Goal: Task Accomplishment & Management: Manage account settings

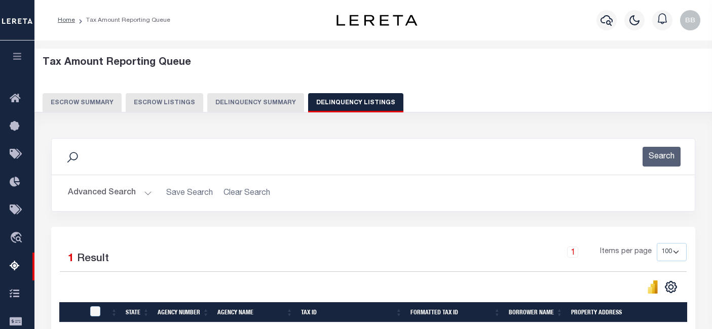
select select "100"
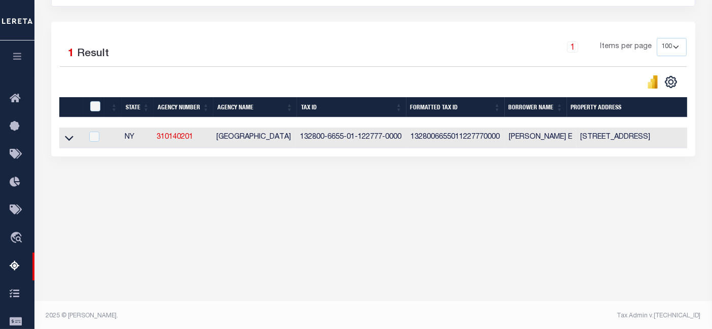
scroll to position [207, 0]
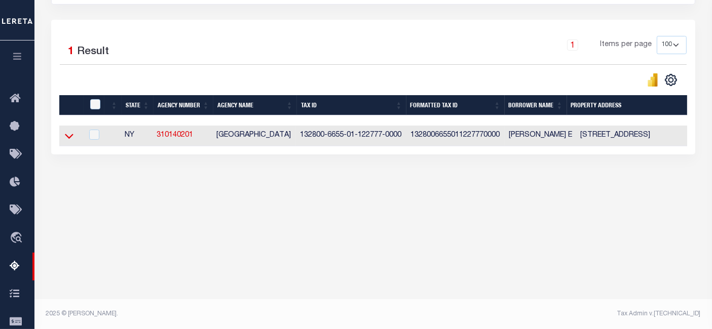
click at [70, 136] on icon at bounding box center [69, 136] width 9 height 11
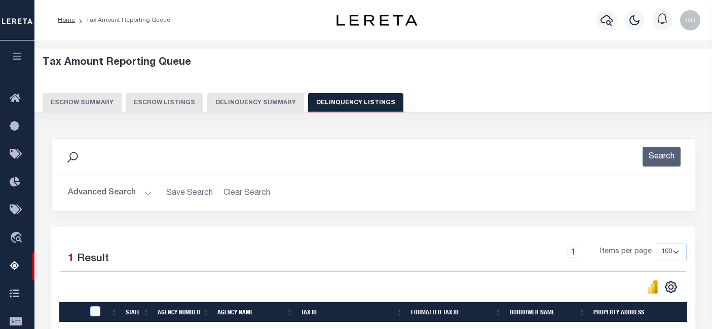
select select "100"
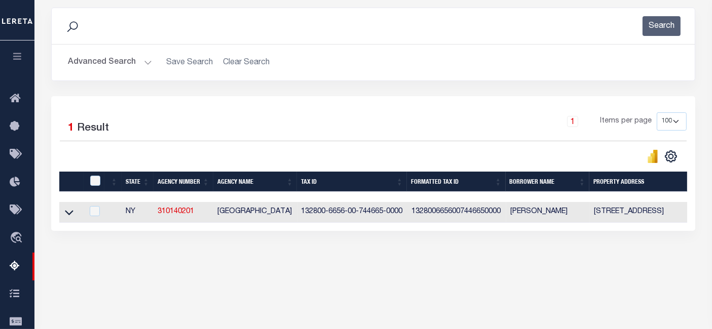
scroll to position [131, 0]
click at [102, 57] on button "Advanced Search" at bounding box center [110, 63] width 84 height 20
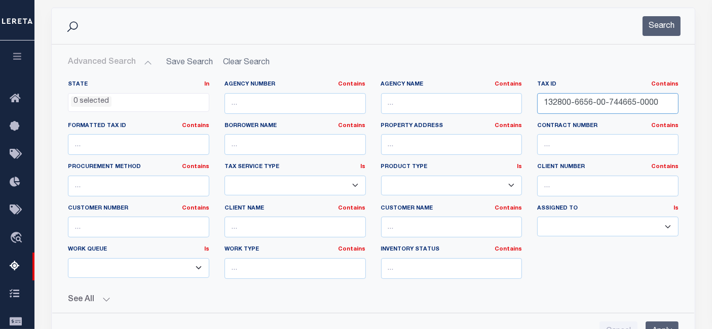
click at [624, 101] on input "132800-6656-00-744665-0000" at bounding box center [607, 103] width 141 height 21
paste input "0300-019.00-03.00-033.000"
type input "0300-019.00-03.00-033.000-0000"
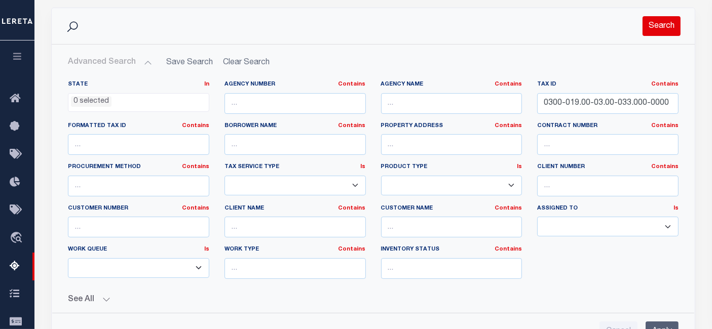
click at [656, 28] on button "Search" at bounding box center [661, 26] width 38 height 20
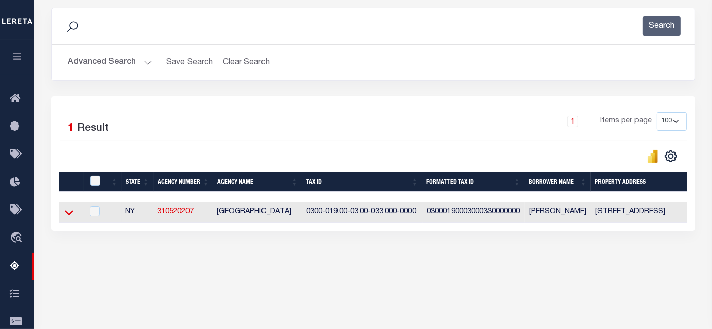
click at [66, 214] on icon at bounding box center [69, 213] width 9 height 5
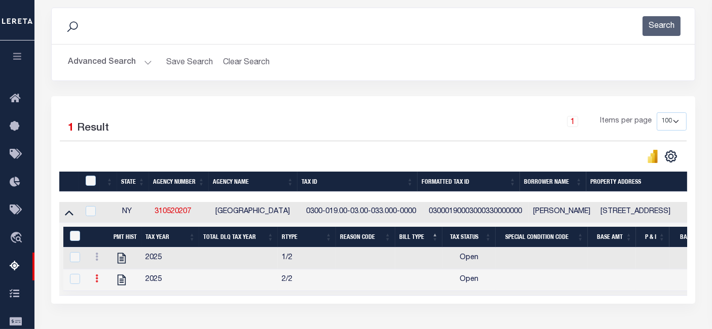
scroll to position [187, 0]
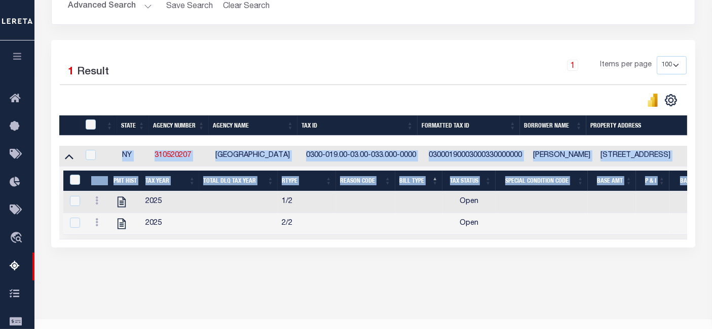
drag, startPoint x: 300, startPoint y: 240, endPoint x: 591, endPoint y: 256, distance: 290.7
click at [598, 256] on div "Data sync process is currently running, you may face some response delays. Sear…" at bounding box center [374, 109] width 658 height 337
click at [412, 248] on div "1 Selected 1 Result 1 Items per page 10 25 50 100 500" at bounding box center [373, 144] width 644 height 208
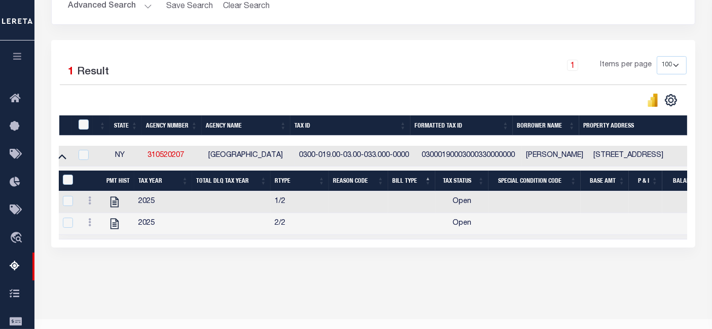
scroll to position [0, 0]
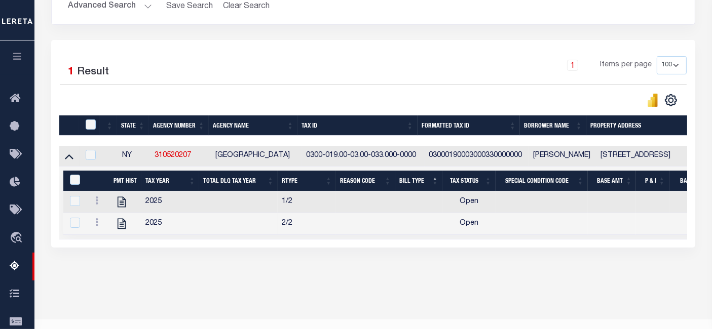
click at [235, 84] on div "1 Selected 1 Result 1 Items per page 10 25 50 100 500" at bounding box center [373, 70] width 627 height 29
drag, startPoint x: 598, startPoint y: 154, endPoint x: 662, endPoint y: 156, distance: 63.8
click at [662, 156] on td "[STREET_ADDRESS]" at bounding box center [676, 156] width 160 height 21
checkbox input "true"
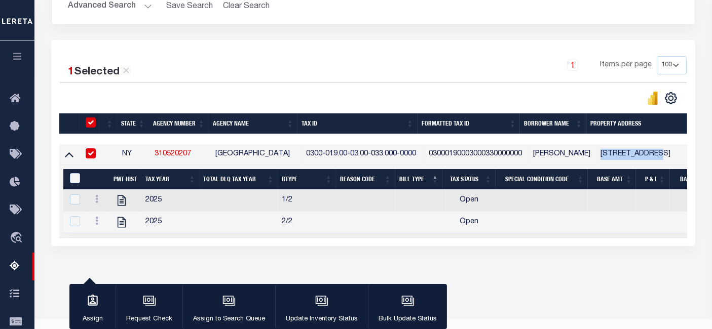
copy td "38 GLOUCESTER"
click at [122, 201] on icon "" at bounding box center [121, 200] width 13 height 13
checkbox input "false"
checkbox input "true"
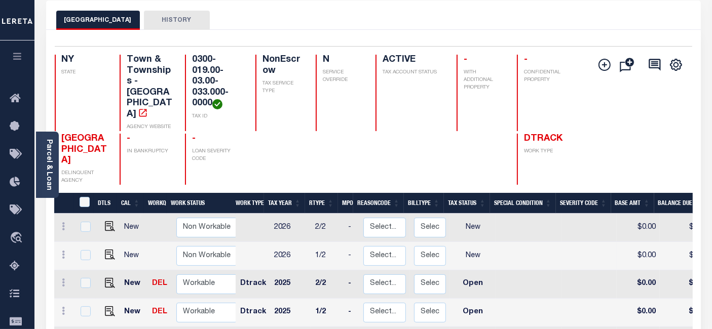
scroll to position [112, 0]
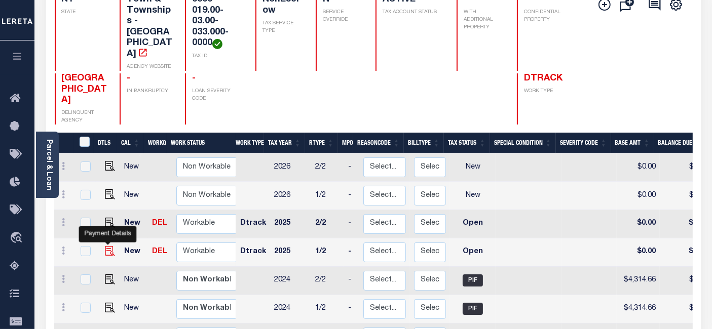
click at [105, 246] on img "" at bounding box center [110, 251] width 10 height 10
checkbox input "true"
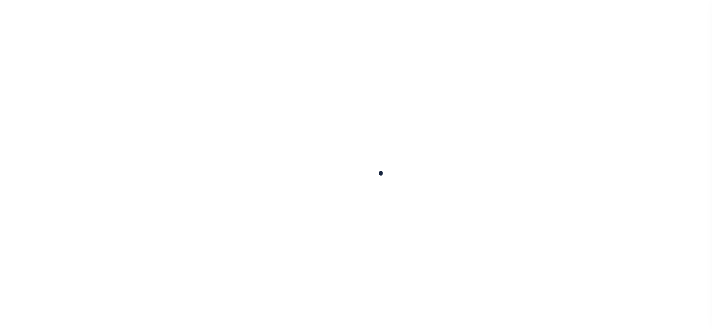
checkbox input "false"
type input "01/11/2025"
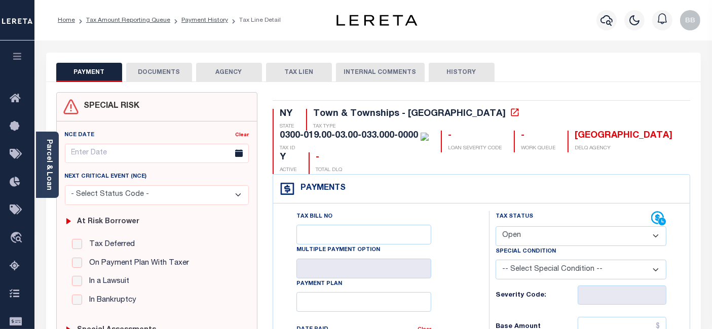
click at [523, 226] on select "- Select Status Code - Open Due/Unpaid Paid Incomplete No Tax Due Internal Refu…" at bounding box center [580, 236] width 171 height 20
select select "PYD"
click at [495, 226] on select "- Select Status Code - Open Due/Unpaid Paid Incomplete No Tax Due Internal Refu…" at bounding box center [580, 236] width 171 height 20
type input "[DATE]"
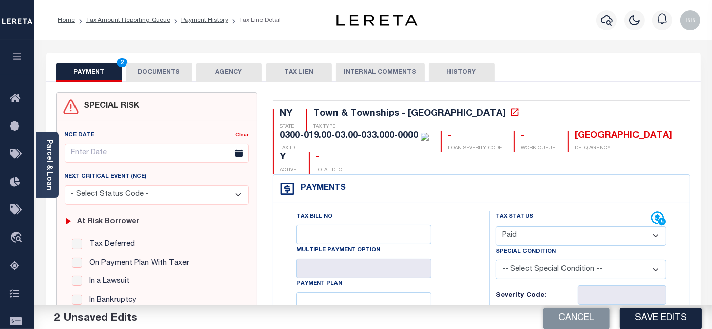
scroll to position [169, 0]
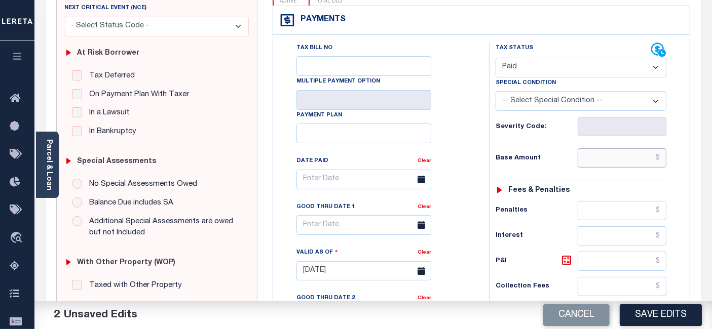
click at [594, 148] on input "text" at bounding box center [621, 157] width 89 height 19
type input "$0.00"
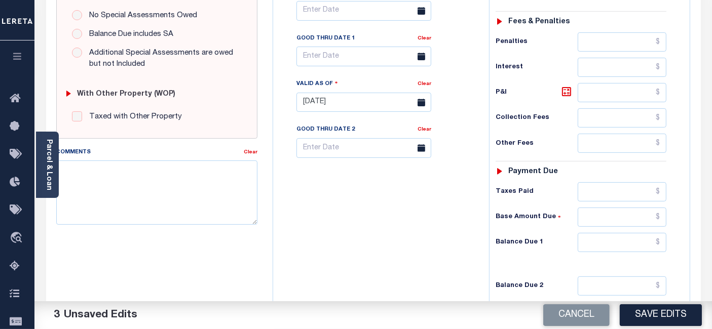
click at [603, 208] on div "Tax Status Status - Select Status Code -" at bounding box center [584, 97] width 190 height 447
click at [603, 233] on input "text" at bounding box center [621, 242] width 89 height 19
type input "$0.00"
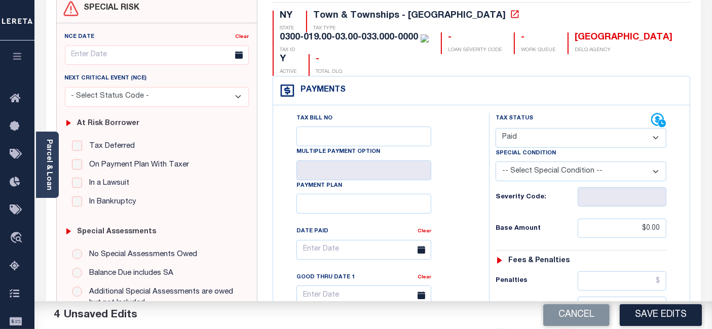
scroll to position [0, 0]
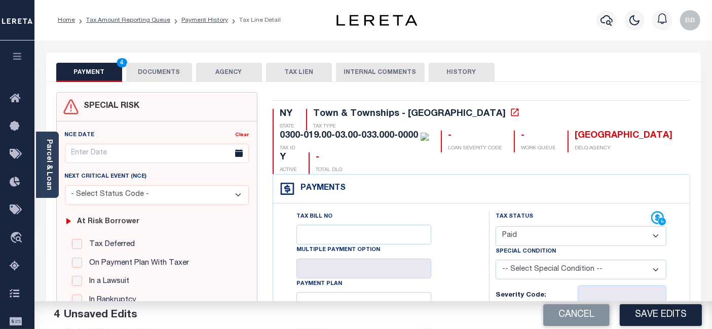
click at [179, 73] on button "DOCUMENTS" at bounding box center [159, 72] width 66 height 19
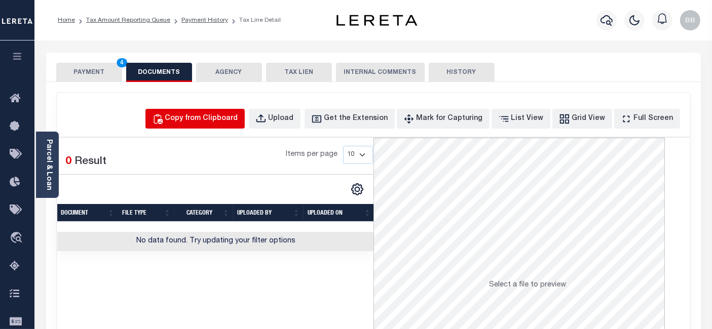
click at [224, 115] on div "Copy from Clipboard" at bounding box center [201, 118] width 73 height 11
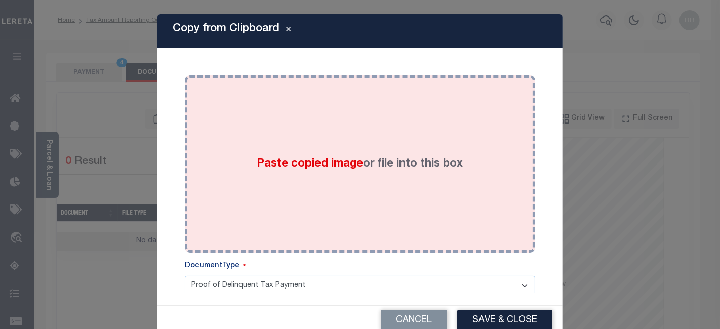
click at [316, 137] on div "Paste copied image or file into this box" at bounding box center [359, 164] width 335 height 162
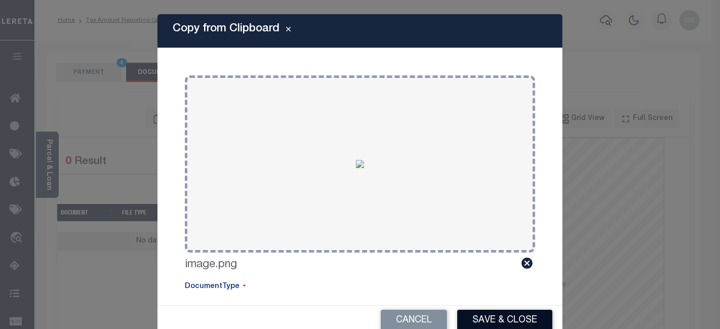
click at [505, 312] on button "Save & Close" at bounding box center [504, 321] width 95 height 22
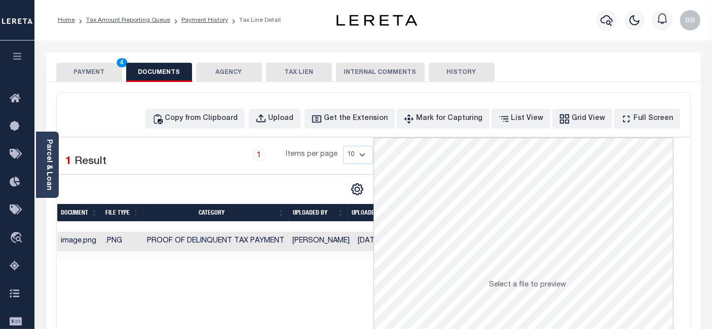
click at [96, 71] on button "PAYMENT 4" at bounding box center [89, 72] width 66 height 19
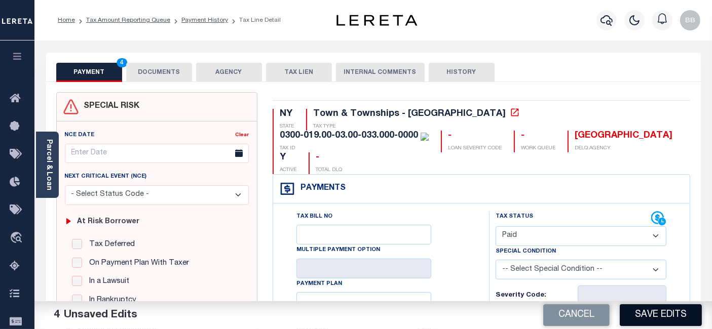
click at [662, 317] on button "Save Edits" at bounding box center [661, 315] width 82 height 22
checkbox input "false"
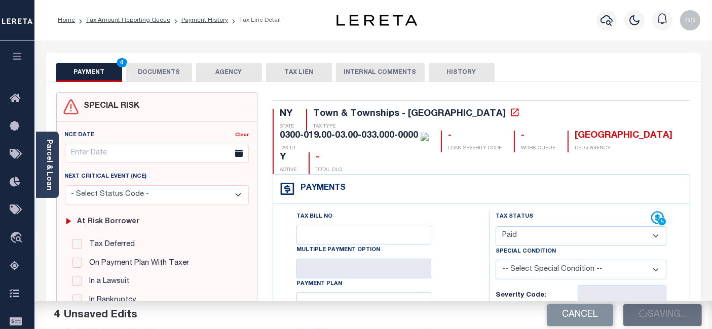
type input "$0"
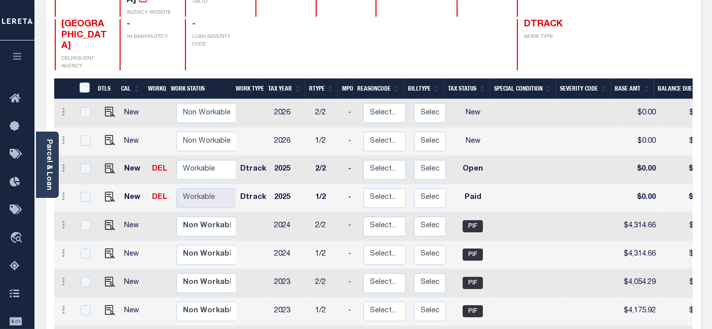
scroll to position [169, 0]
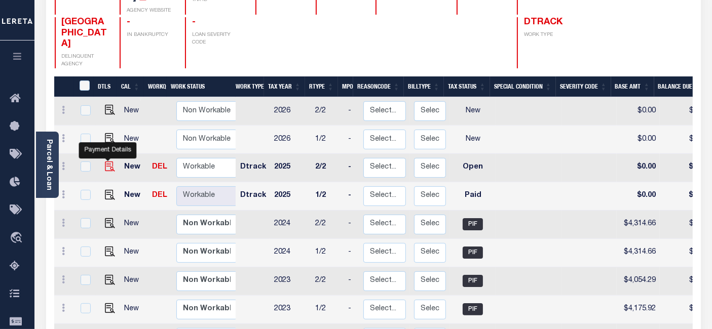
click at [111, 162] on img "" at bounding box center [110, 167] width 10 height 10
checkbox input "true"
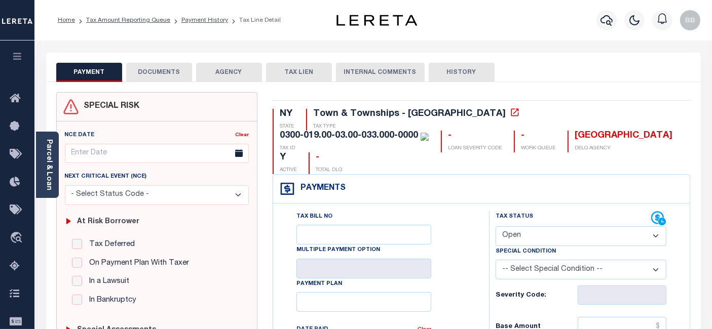
click at [542, 226] on select "- Select Status Code - Open Due/Unpaid Paid Incomplete No Tax Due Internal Refu…" at bounding box center [580, 236] width 171 height 20
select select "PYD"
click at [495, 226] on select "- Select Status Code - Open Due/Unpaid Paid Incomplete No Tax Due Internal Refu…" at bounding box center [580, 236] width 171 height 20
type input "[DATE]"
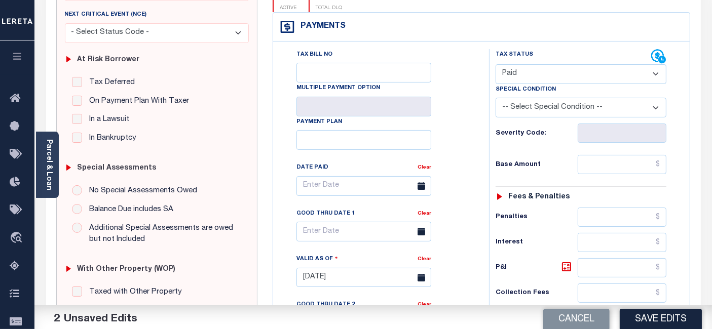
scroll to position [169, 0]
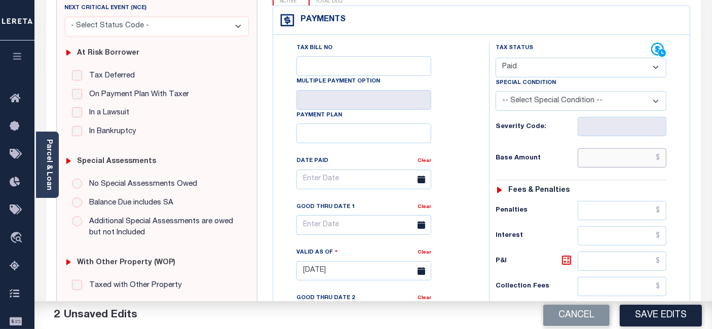
click at [585, 148] on input "text" at bounding box center [621, 157] width 89 height 19
type input "$0.00"
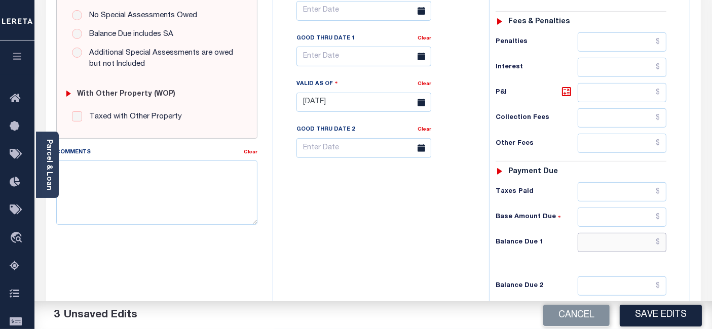
click at [601, 233] on input "text" at bounding box center [621, 242] width 89 height 19
type input "$0.00"
click at [143, 185] on textarea "Comments" at bounding box center [156, 193] width 201 height 64
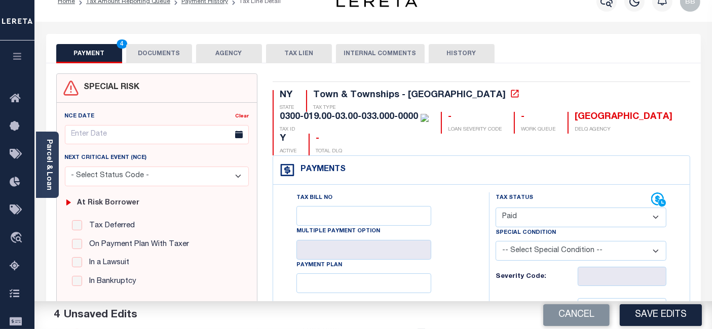
scroll to position [0, 0]
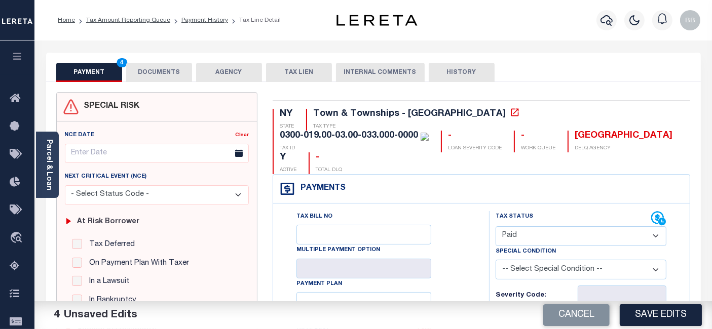
click at [168, 80] on button "DOCUMENTS" at bounding box center [159, 72] width 66 height 19
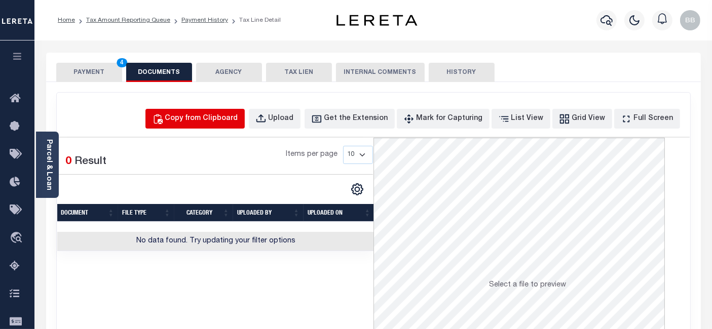
click at [227, 119] on div "Copy from Clipboard" at bounding box center [201, 118] width 73 height 11
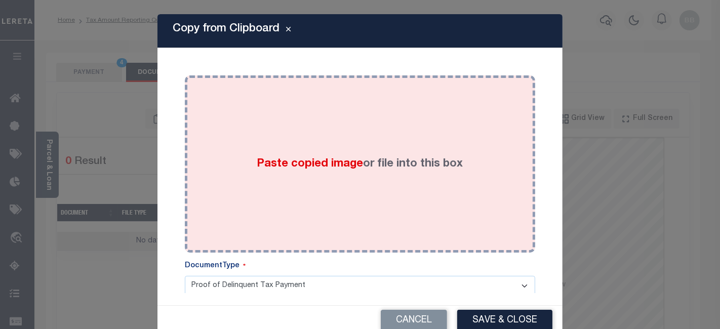
click at [287, 142] on div "Paste copied image or file into this box" at bounding box center [359, 164] width 335 height 162
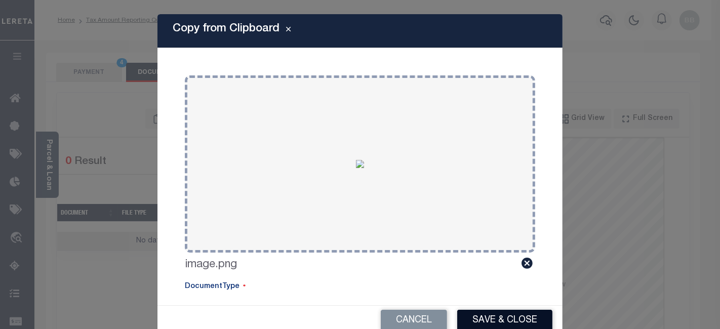
click at [507, 322] on button "Save & Close" at bounding box center [504, 321] width 95 height 22
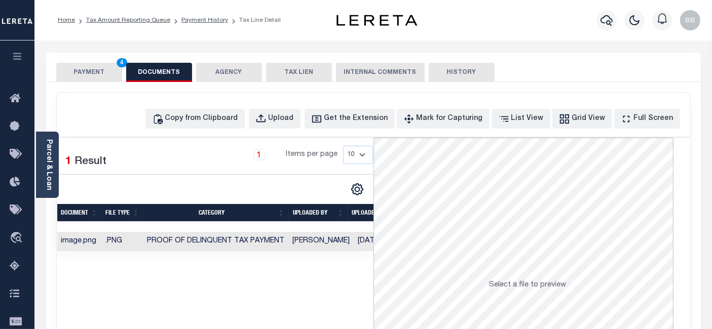
click at [84, 68] on button "PAYMENT 4" at bounding box center [89, 72] width 66 height 19
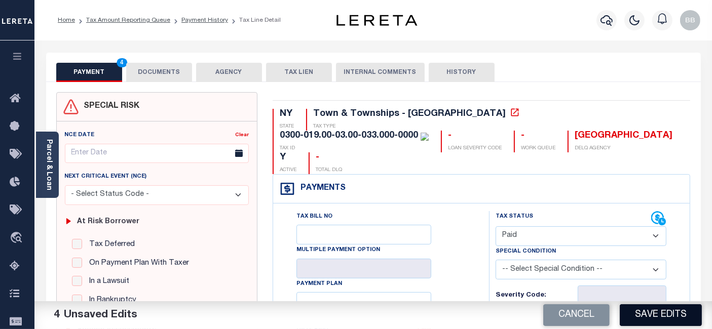
click at [672, 324] on button "Save Edits" at bounding box center [661, 315] width 82 height 22
checkbox input "false"
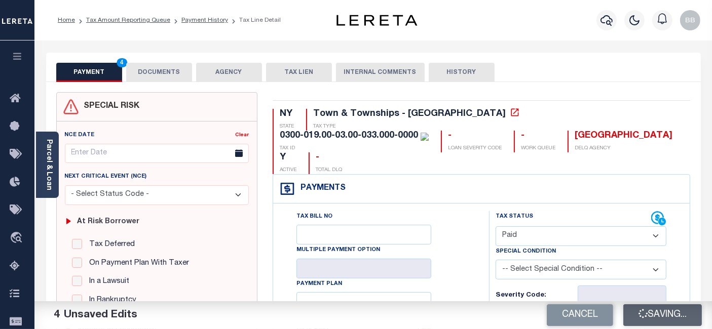
type input "$0"
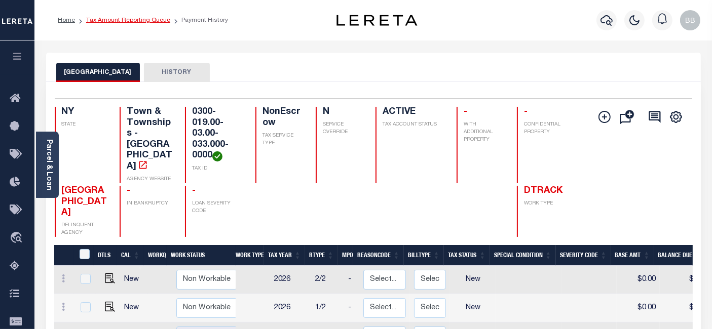
click at [159, 19] on link "Tax Amount Reporting Queue" at bounding box center [128, 20] width 84 height 6
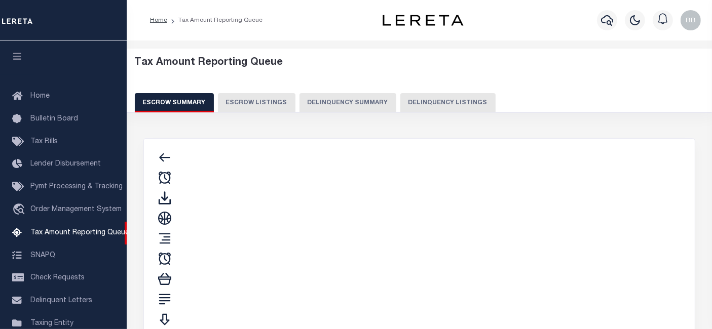
click at [400, 101] on button "Delinquency Listings" at bounding box center [447, 102] width 95 height 19
select select "100"
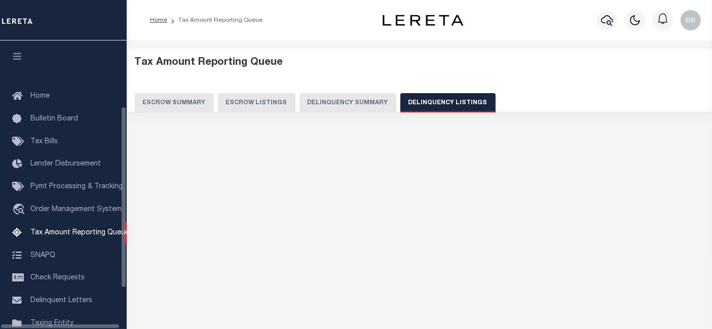
scroll to position [104, 0]
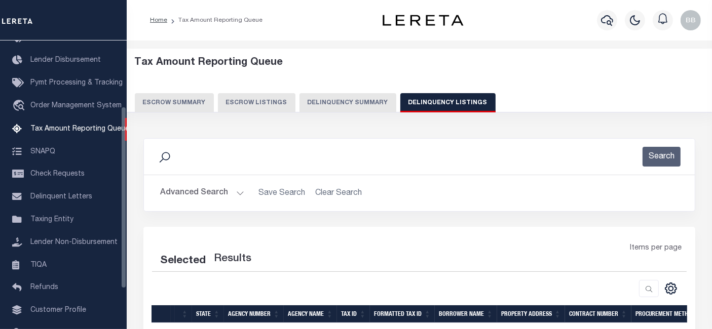
select select "100"
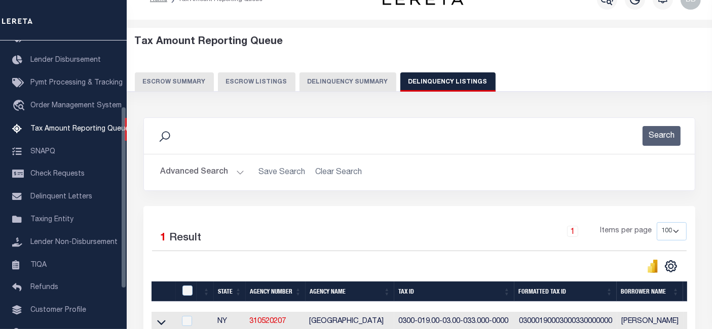
scroll to position [128, 0]
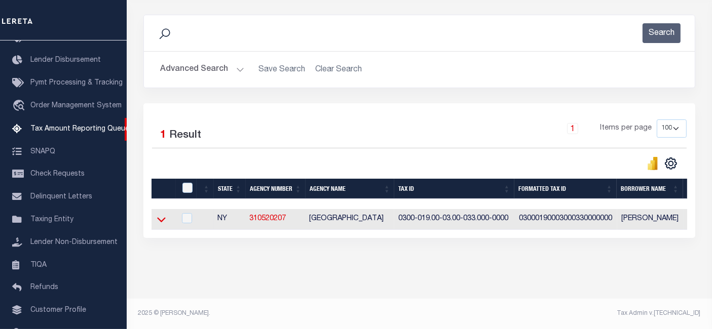
click at [160, 215] on icon at bounding box center [161, 219] width 9 height 11
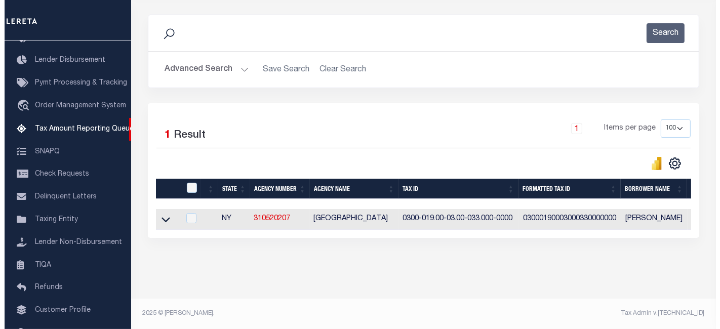
scroll to position [131, 0]
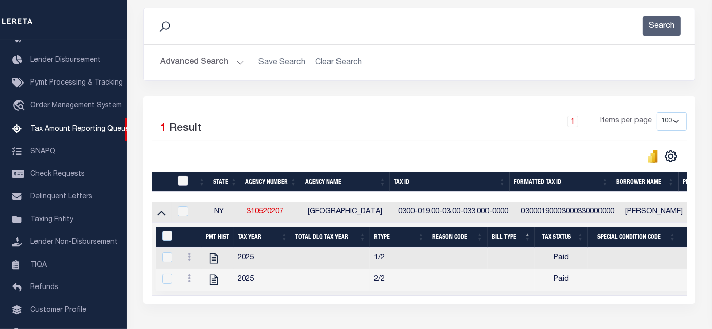
click at [181, 178] on input "checkbox" at bounding box center [183, 181] width 10 height 10
checkbox input "true"
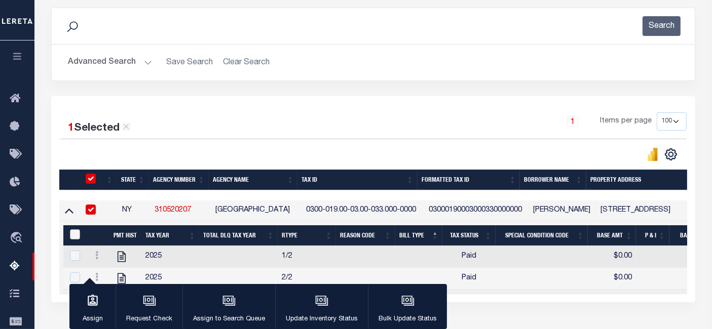
click at [71, 229] on input "&nbsp;" at bounding box center [75, 234] width 10 height 10
checkbox input "true"
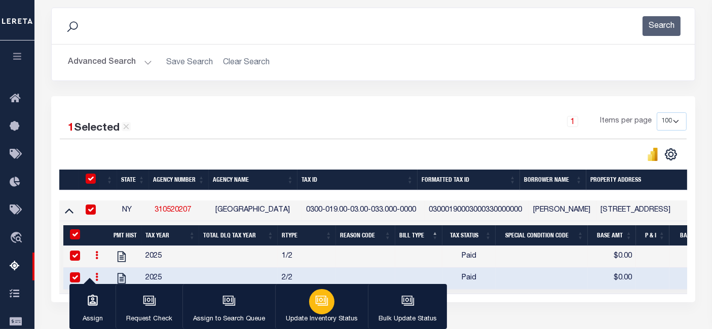
click at [314, 310] on div "button" at bounding box center [321, 301] width 25 height 25
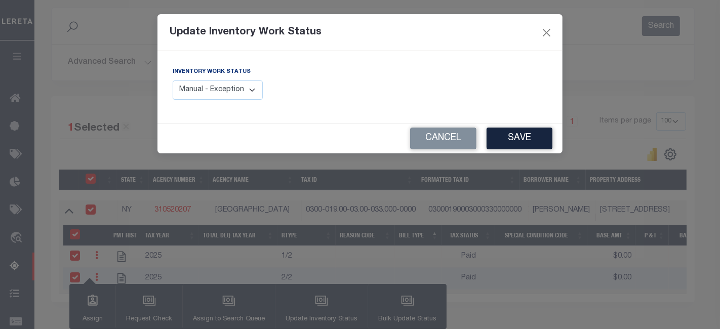
click at [228, 85] on select "Manual - Exception Pended - Awaiting Search Late Add Exception Completed" at bounding box center [218, 91] width 90 height 20
click at [217, 156] on div "Update Inventory Work Status Inventory Work Status Manual - Exception Pended - …" at bounding box center [360, 164] width 720 height 329
click at [241, 92] on select "Manual - Exception Pended - Awaiting Search Late Add Exception Completed" at bounding box center [218, 91] width 90 height 20
select select "4"
click at [173, 81] on select "Manual - Exception Pended - Awaiting Search Late Add Exception Completed" at bounding box center [218, 91] width 90 height 20
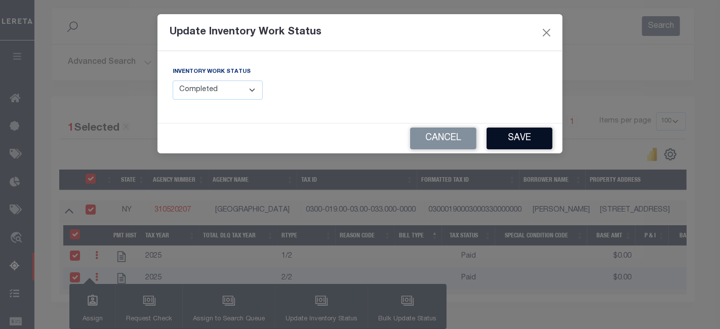
click at [521, 138] on button "Save" at bounding box center [520, 139] width 66 height 22
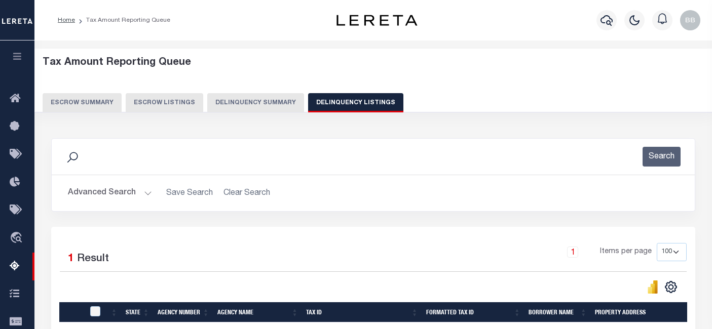
select select "100"
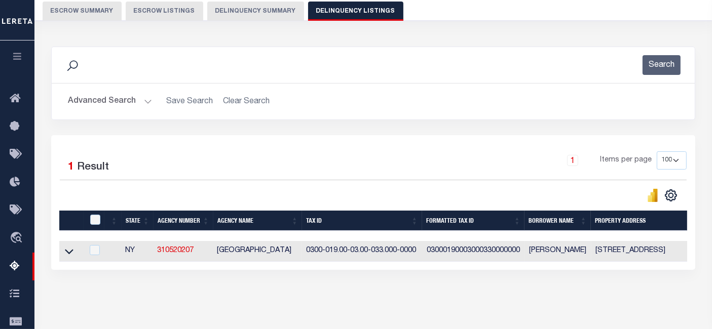
scroll to position [18, 0]
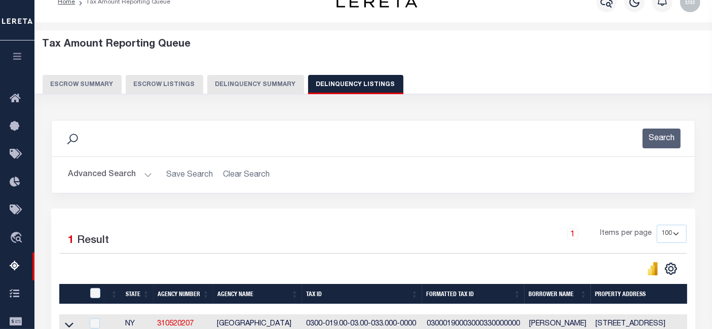
click at [98, 168] on button "Advanced Search" at bounding box center [110, 175] width 84 height 20
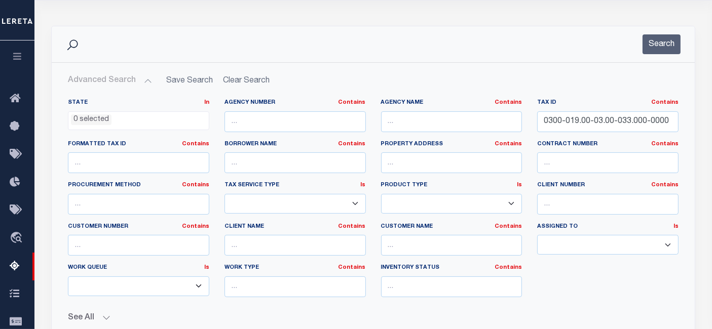
scroll to position [131, 0]
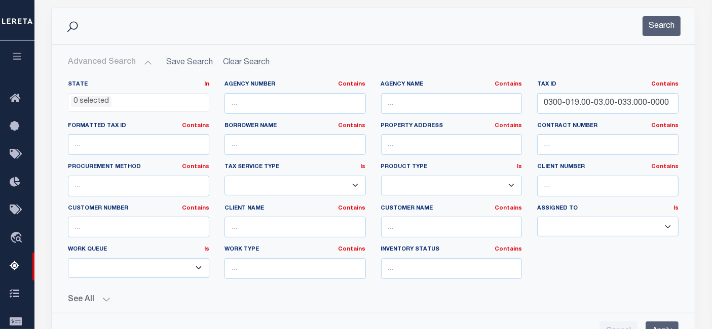
click at [615, 113] on div "Tax ID Contains Contains Is 0300-019.00-03.00-033.000-0000" at bounding box center [607, 102] width 157 height 42
click at [631, 108] on input "0300-019.00-03.00-033.000-0000" at bounding box center [607, 103] width 141 height 21
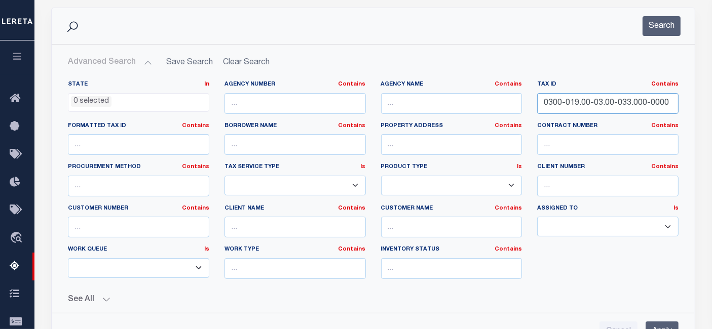
click at [631, 108] on input "0300-019.00-03.00-033.000-0000" at bounding box center [607, 103] width 141 height 21
paste input "04 0001005"
type input "004 0001005"
click at [656, 36] on div "Search" at bounding box center [373, 26] width 643 height 36
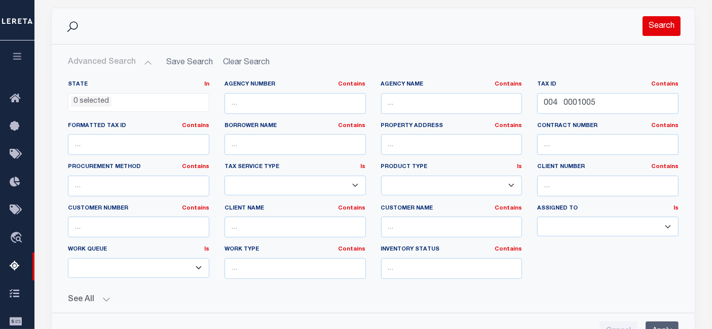
click at [668, 32] on button "Search" at bounding box center [661, 26] width 38 height 20
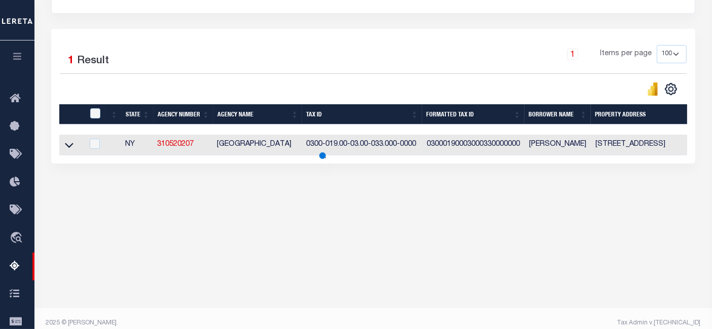
scroll to position [207, 0]
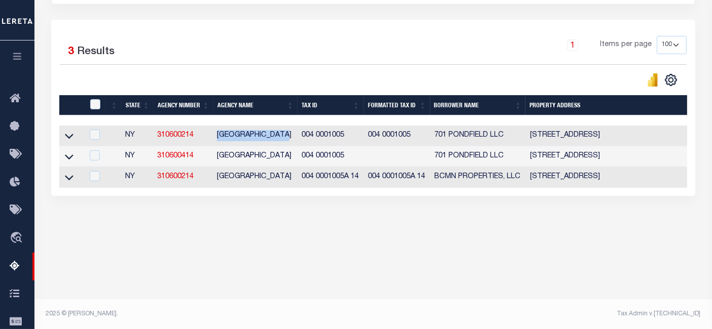
drag, startPoint x: 214, startPoint y: 136, endPoint x: 292, endPoint y: 131, distance: 78.2
click at [292, 131] on td "[GEOGRAPHIC_DATA]" at bounding box center [255, 136] width 85 height 21
checkbox input "true"
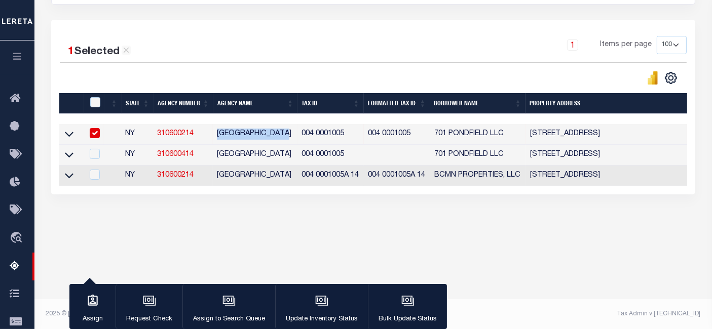
copy td "[GEOGRAPHIC_DATA]"
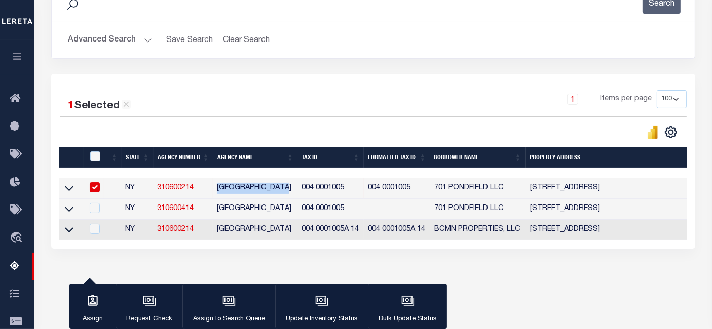
scroll to position [151, 0]
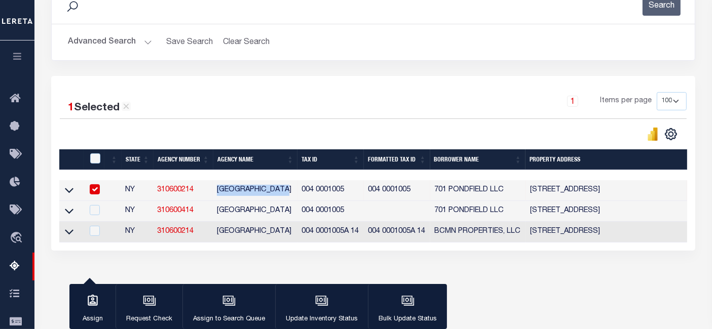
click at [109, 41] on button "Advanced Search" at bounding box center [110, 42] width 84 height 20
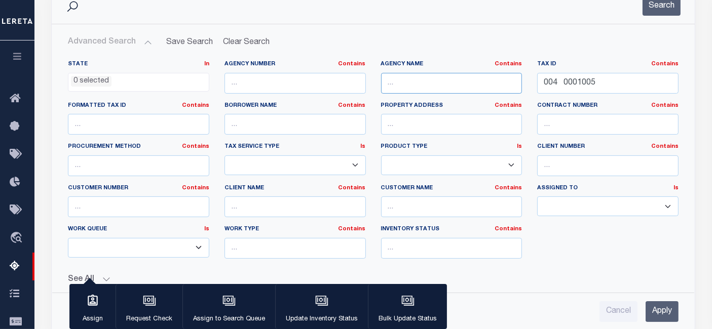
click at [437, 83] on input "text" at bounding box center [451, 83] width 141 height 21
paste input "[GEOGRAPHIC_DATA]"
type input "[GEOGRAPHIC_DATA]"
click at [663, 9] on button "Search" at bounding box center [661, 6] width 38 height 20
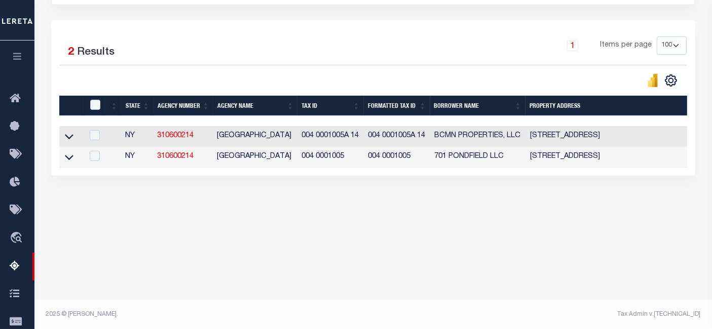
scroll to position [207, 0]
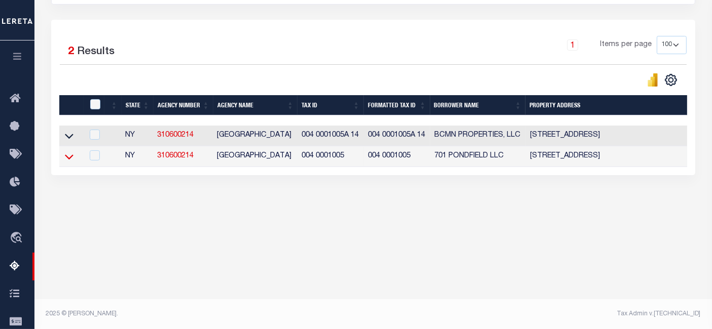
click at [66, 157] on icon at bounding box center [69, 156] width 9 height 11
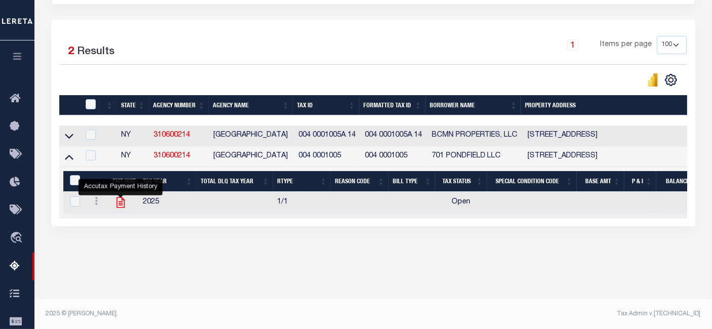
click at [117, 207] on icon "" at bounding box center [121, 203] width 8 height 11
checkbox input "true"
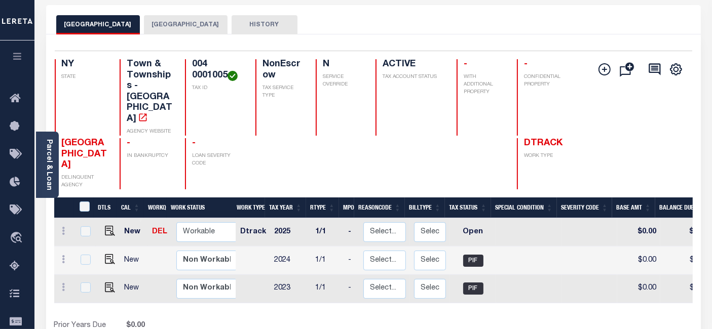
scroll to position [112, 0]
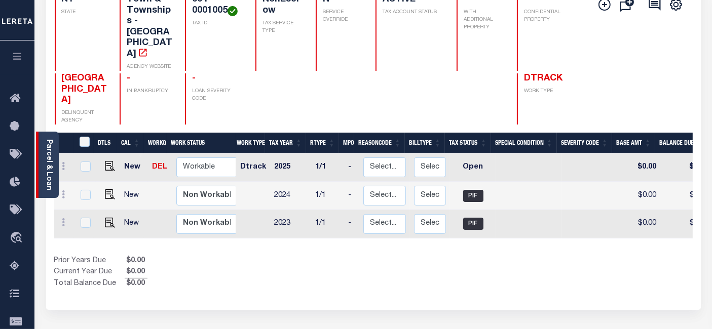
click at [52, 154] on link "Parcel & Loan" at bounding box center [48, 164] width 7 height 51
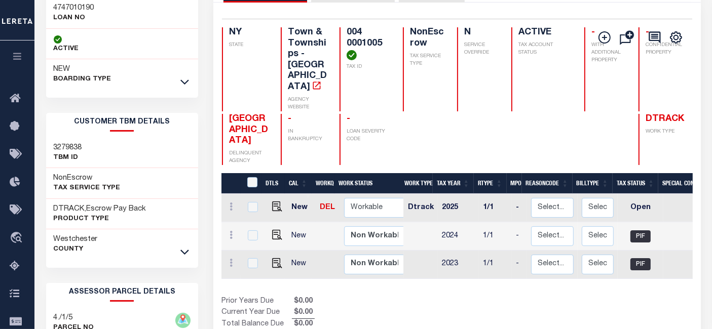
scroll to position [112, 0]
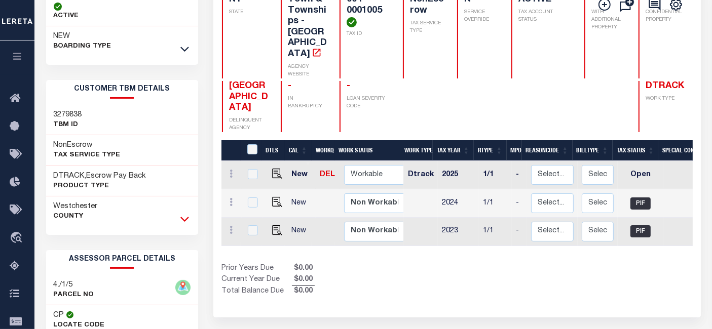
click at [185, 220] on icon at bounding box center [184, 219] width 9 height 5
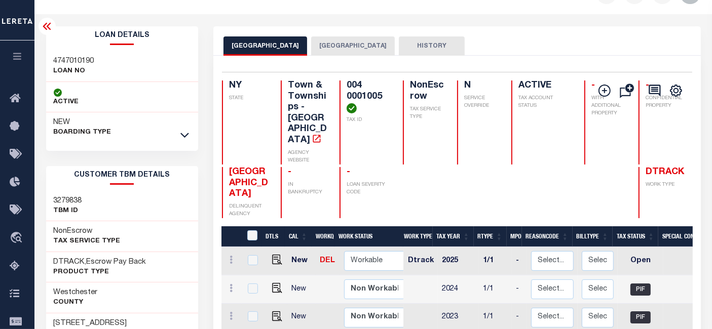
scroll to position [0, 0]
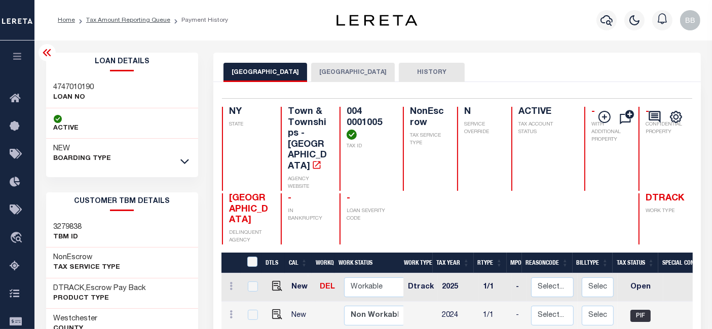
click at [85, 86] on h3 "4747010190" at bounding box center [74, 88] width 41 height 10
drag, startPoint x: 349, startPoint y: 123, endPoint x: 372, endPoint y: 124, distance: 23.3
click at [372, 124] on div "NY STATE Town & Townships - NY AGENCY WEBSITE 004 0001005 TAX ID NonEscrow TAX …" at bounding box center [455, 149] width 467 height 84
copy h4 "1005"
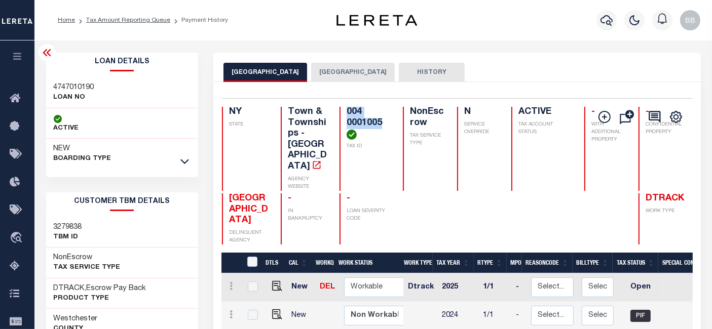
drag, startPoint x: 333, startPoint y: 110, endPoint x: 373, endPoint y: 121, distance: 41.8
click at [373, 121] on div "NY STATE Town & Townships - NY AGENCY WEBSITE 004 0001005 TAX ID NonEscrow TAX …" at bounding box center [455, 149] width 467 height 84
copy h4 "004 0001005"
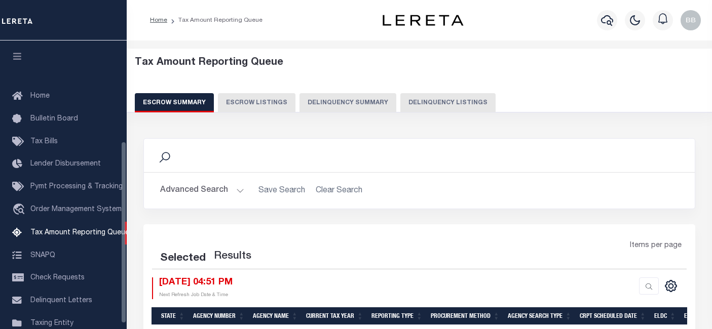
select select "100"
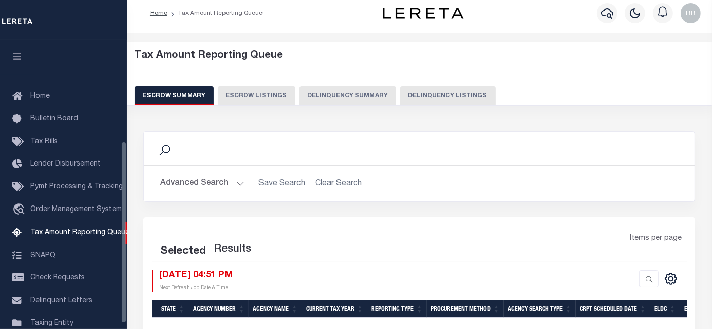
select select "100"
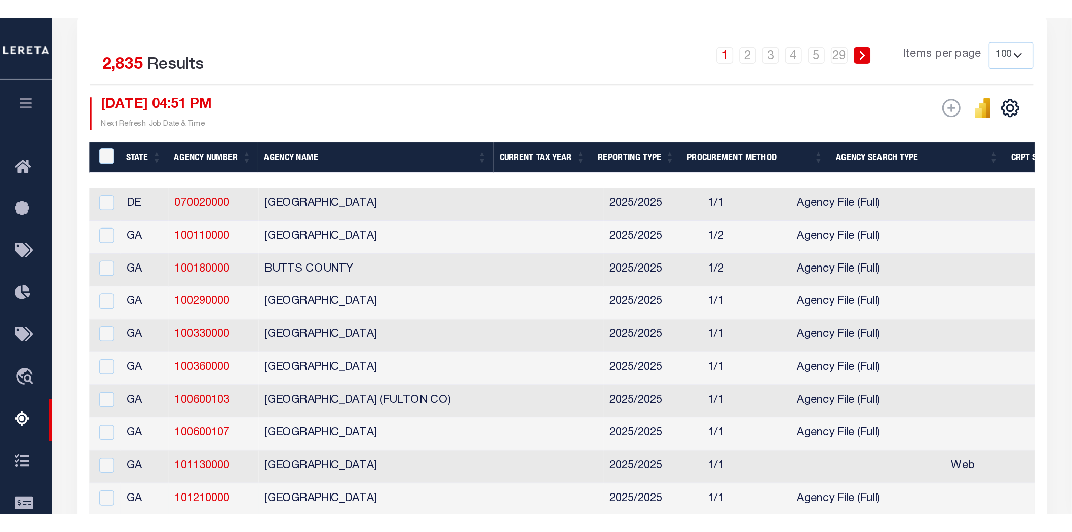
scroll to position [225, 0]
